Goal: Transaction & Acquisition: Purchase product/service

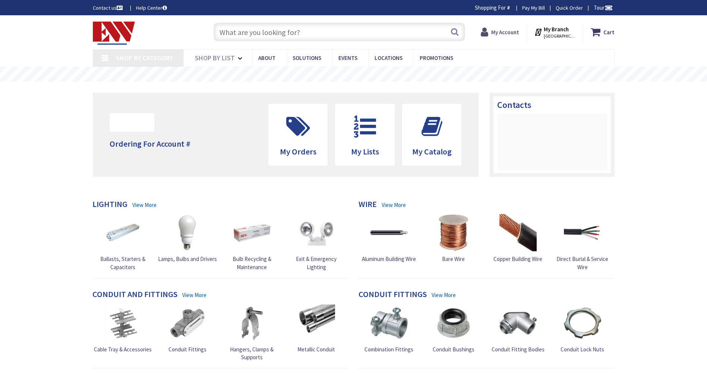
click at [504, 34] on strong "My Account" at bounding box center [505, 32] width 28 height 7
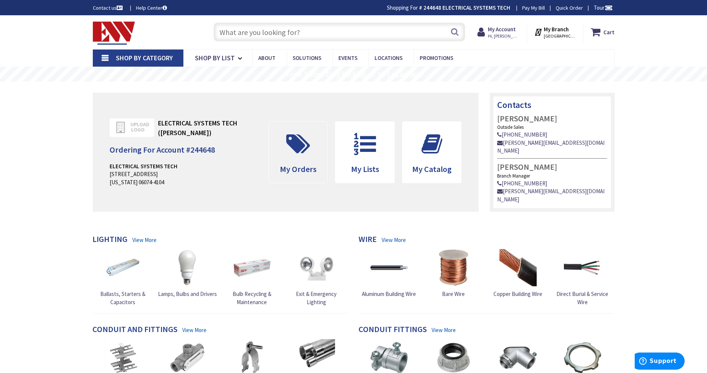
click at [299, 148] on icon at bounding box center [298, 144] width 31 height 22
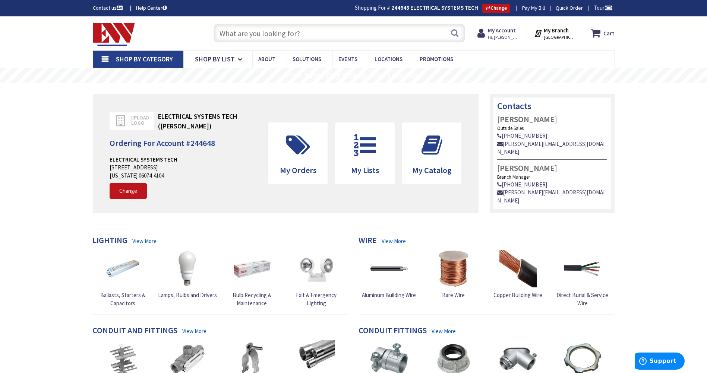
type input "[PERSON_NAME][GEOGRAPHIC_DATA], [GEOGRAPHIC_DATA]"
click at [317, 145] on span at bounding box center [298, 146] width 48 height 34
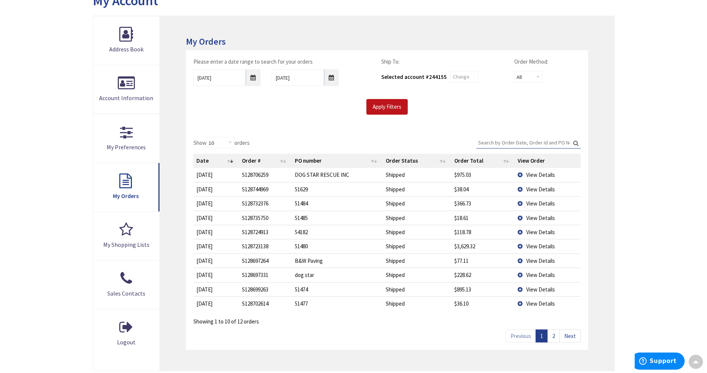
scroll to position [112, 0]
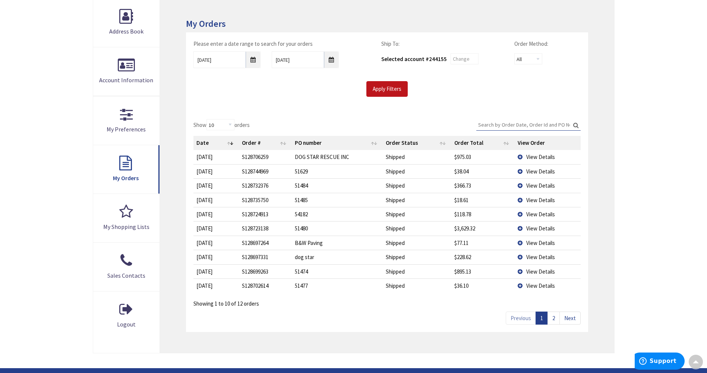
click at [556, 318] on link "2" at bounding box center [554, 318] width 12 height 13
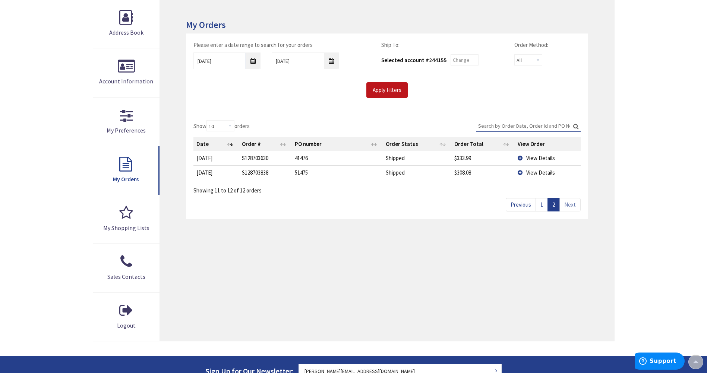
scroll to position [113, 0]
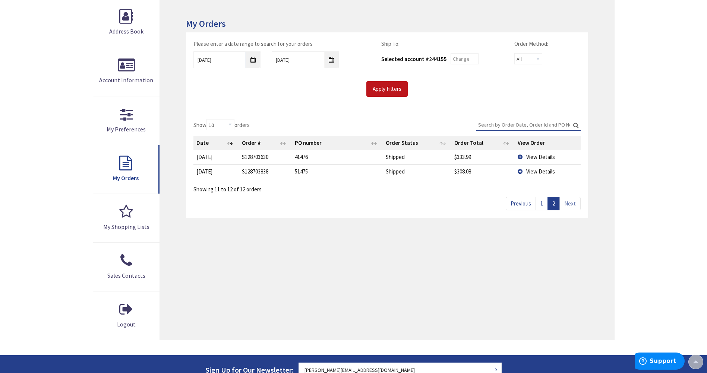
click at [519, 171] on td "View Details" at bounding box center [548, 171] width 66 height 14
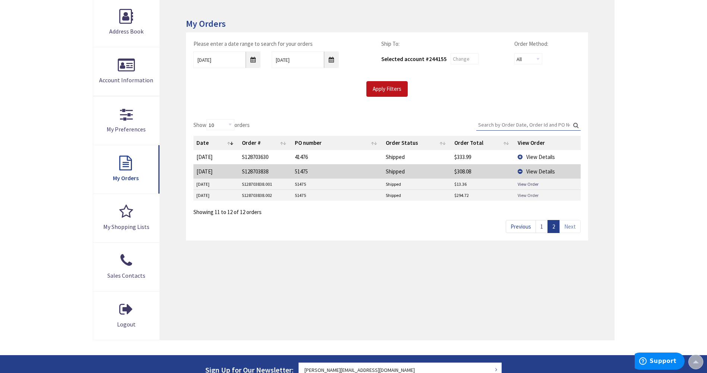
click at [525, 195] on link "View Order" at bounding box center [528, 195] width 21 height 6
click at [520, 157] on td "View Details" at bounding box center [548, 157] width 66 height 14
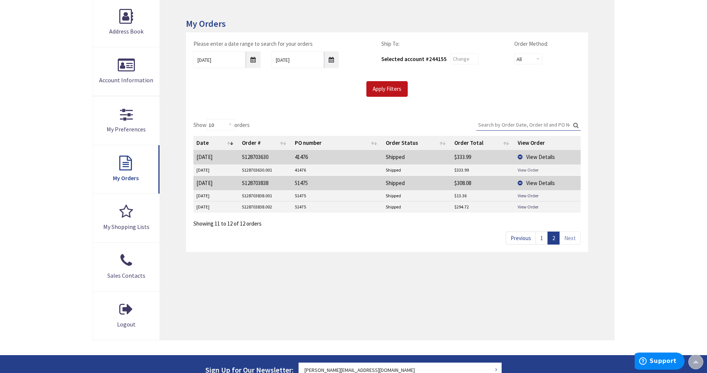
click at [521, 168] on link "View Order" at bounding box center [528, 170] width 21 height 6
click at [542, 236] on link "1" at bounding box center [542, 238] width 12 height 13
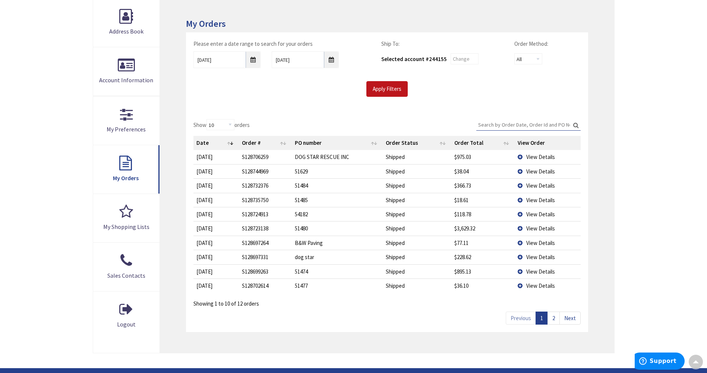
click at [519, 272] on td "View Details" at bounding box center [548, 272] width 66 height 14
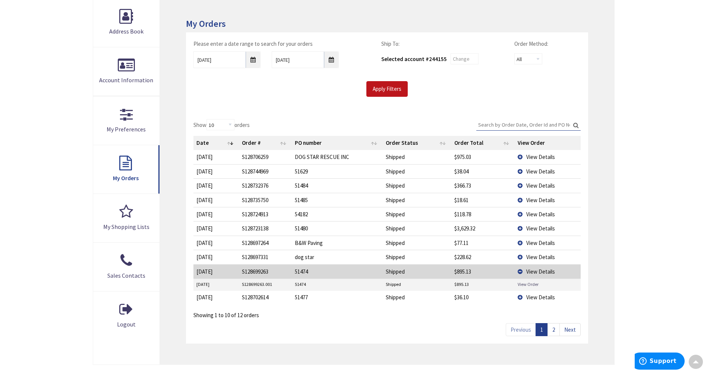
click at [531, 284] on link "View Order" at bounding box center [528, 284] width 21 height 6
click at [521, 185] on td "View Details" at bounding box center [548, 186] width 66 height 14
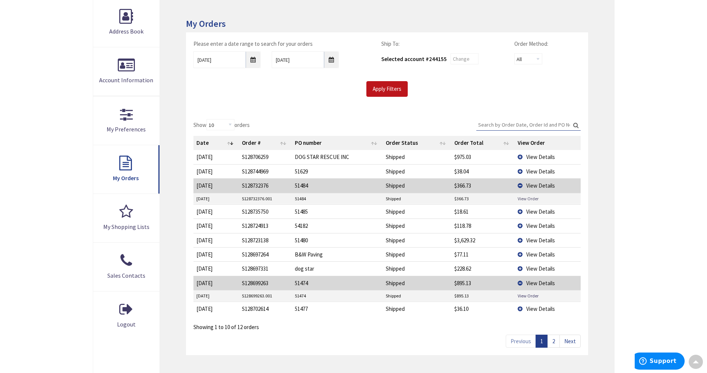
click at [530, 198] on link "View Order" at bounding box center [528, 199] width 21 height 6
click at [520, 242] on td "View Details" at bounding box center [548, 240] width 66 height 14
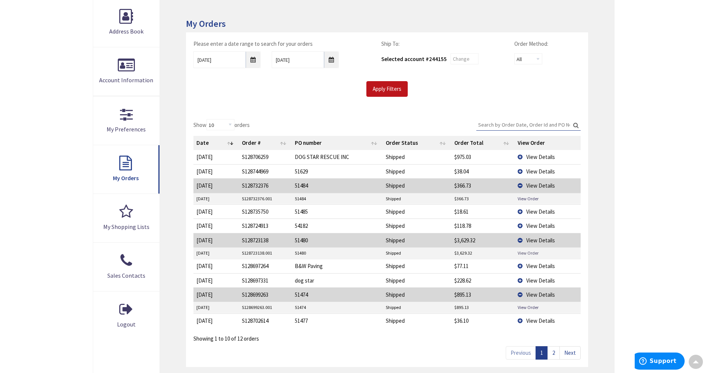
click at [527, 253] on link "View Order" at bounding box center [528, 253] width 21 height 6
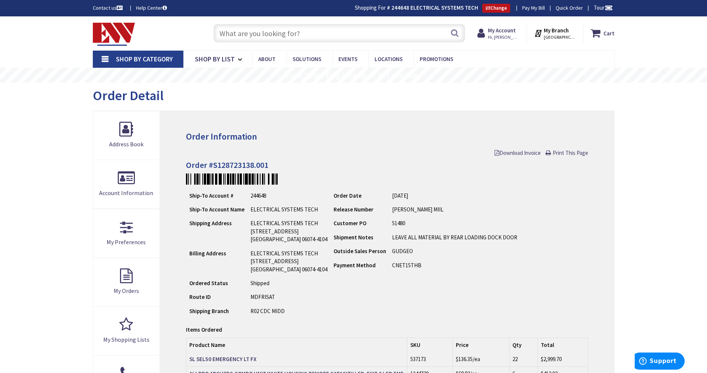
click at [332, 35] on input "text" at bounding box center [340, 33] width 252 height 19
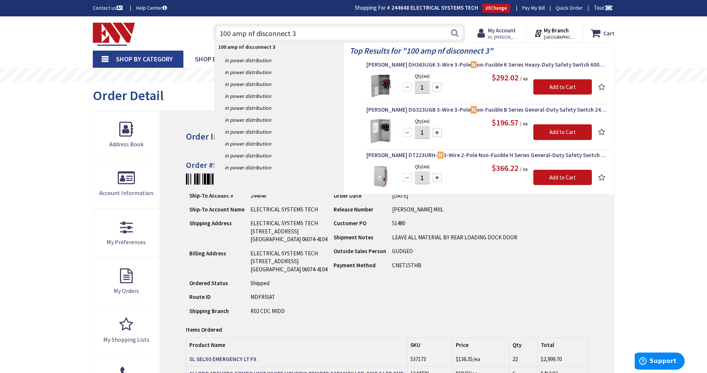
type input "100 amp nf disconnect 3r"
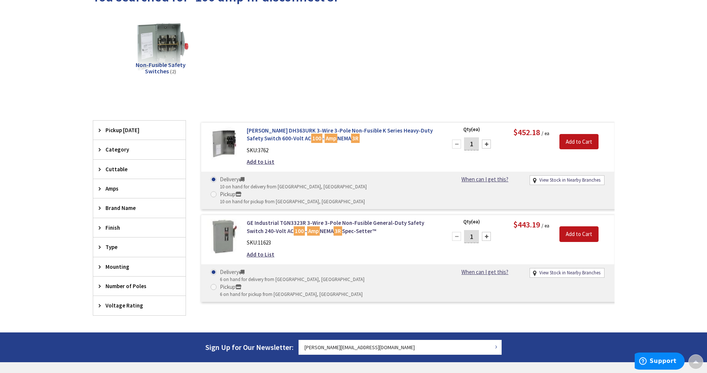
scroll to position [112, 0]
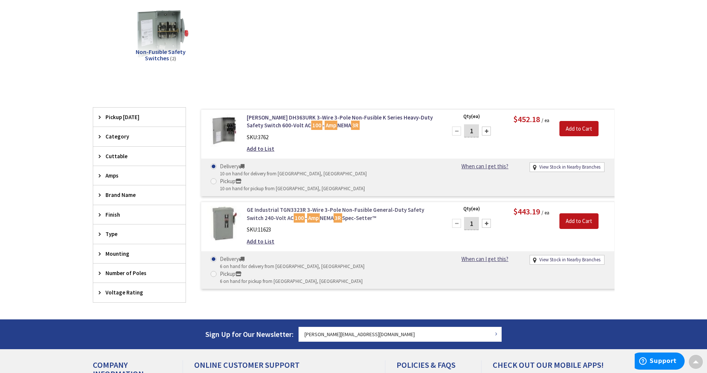
click at [360, 206] on link "GE Industrial TGN3323R 3-Wire 3-Pole Non-Fusible General-Duty Safety Switch 240…" at bounding box center [342, 214] width 190 height 16
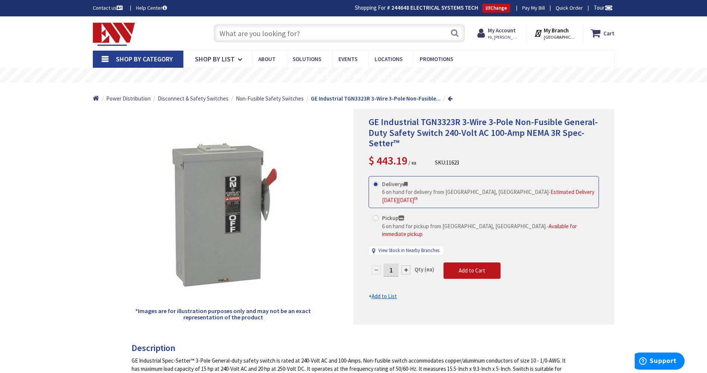
click at [315, 33] on input "text" at bounding box center [340, 33] width 252 height 19
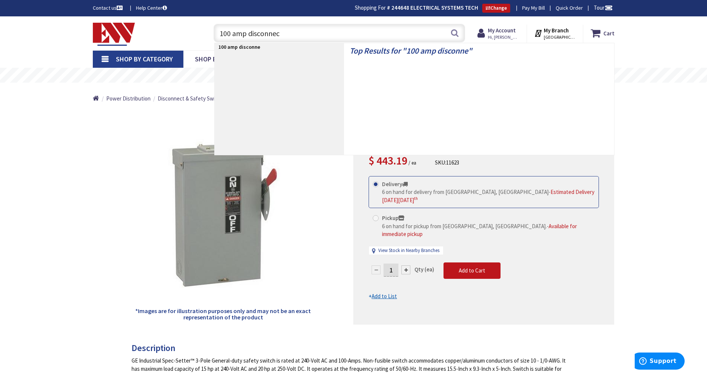
type input "100 amp disconnect"
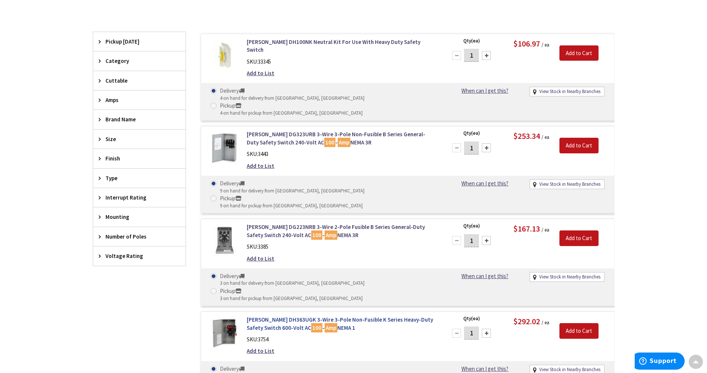
scroll to position [150, 0]
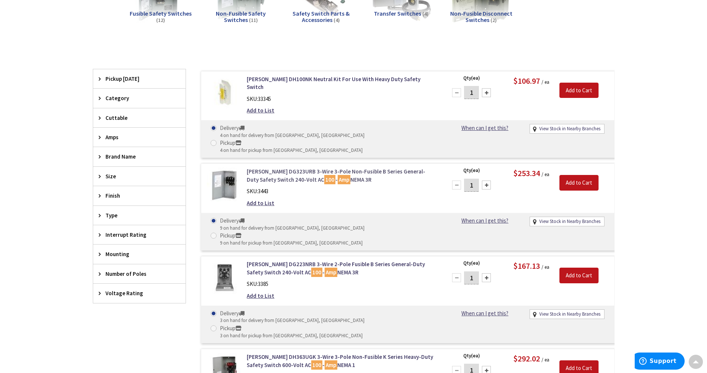
click at [389, 168] on link "Eaton DG323URB 3-Wire 3-Pole Non-Fusible B Series General-Duty Safety Switch 24…" at bounding box center [342, 176] width 190 height 16
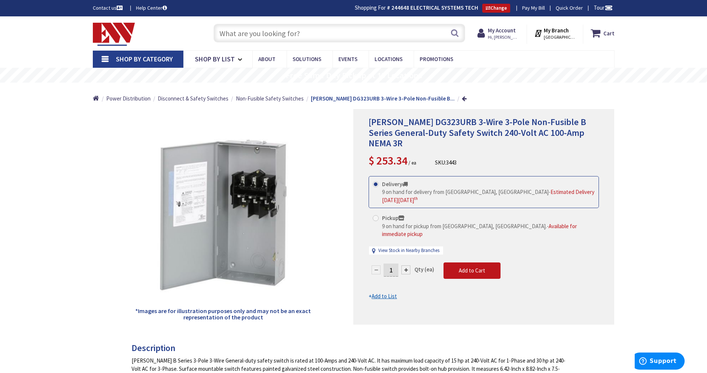
click at [328, 31] on input "text" at bounding box center [340, 33] width 252 height 19
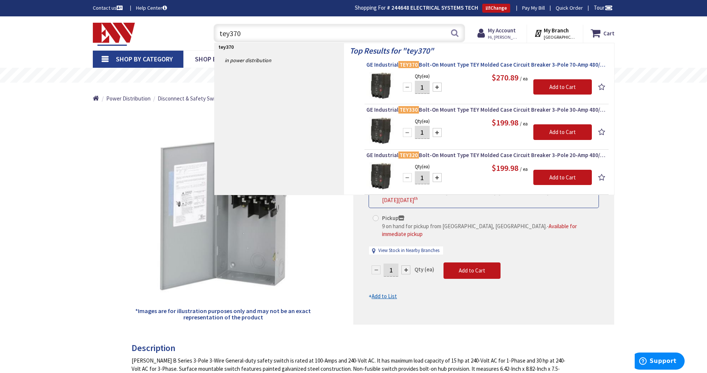
type input "tey370"
click at [457, 64] on span "GE Industrial TEY370 Bolt-On Mount Type TEY Molded Case Circuit Breaker 3-Pole …" at bounding box center [486, 64] width 240 height 7
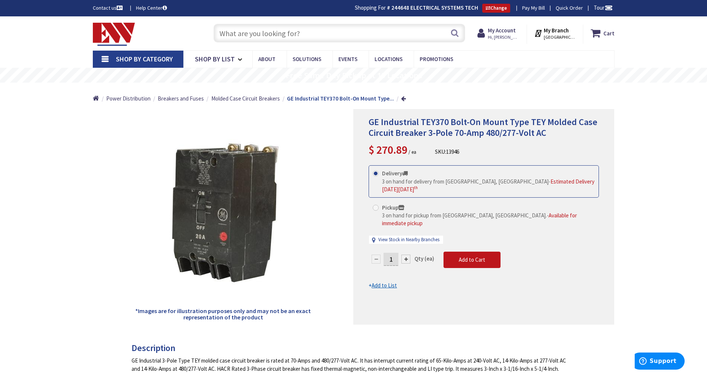
click at [320, 35] on input "text" at bounding box center [340, 33] width 252 height 19
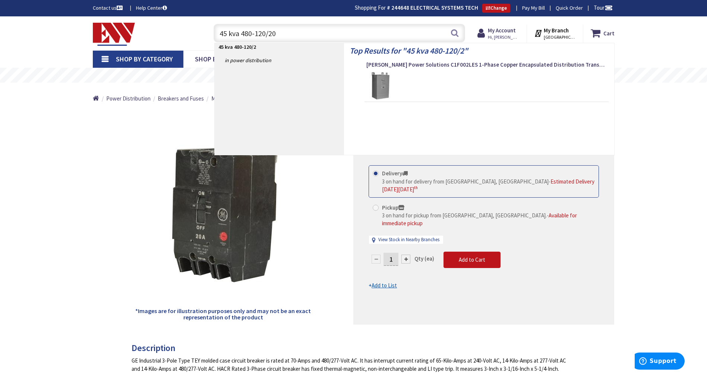
type input "45 kva 480-120/208"
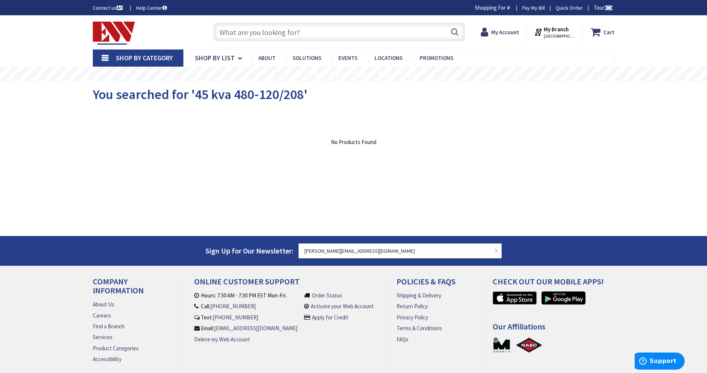
click at [301, 31] on input "text" at bounding box center [340, 32] width 252 height 19
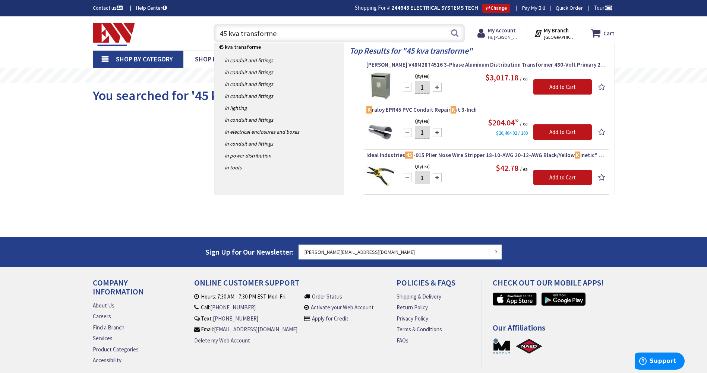
type input "45 kva transformer"
